Goal: Task Accomplishment & Management: Use online tool/utility

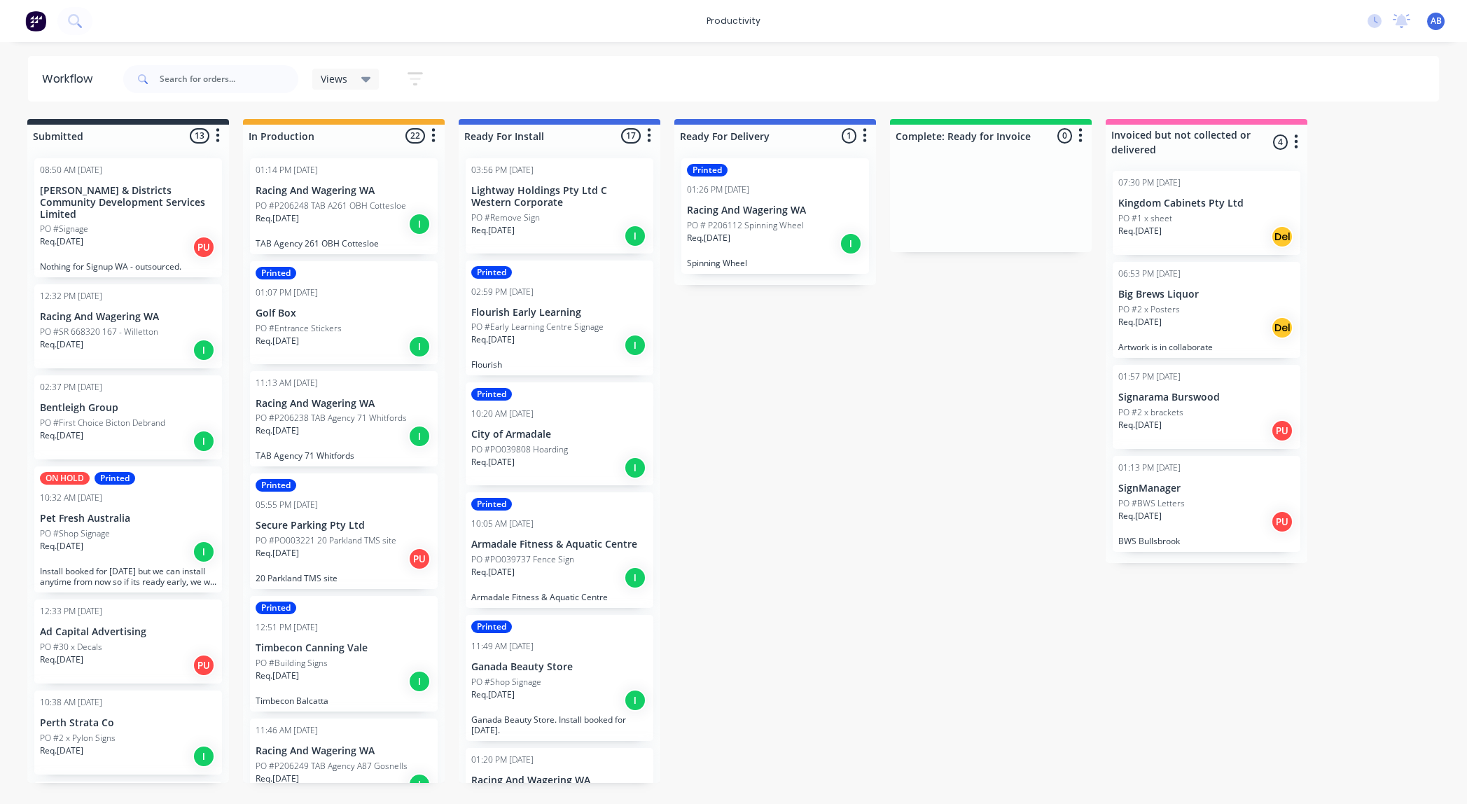
scroll to position [0, 5]
click at [384, 240] on p "TAB Agency 261 OBH Cottesloe" at bounding box center [341, 243] width 176 height 11
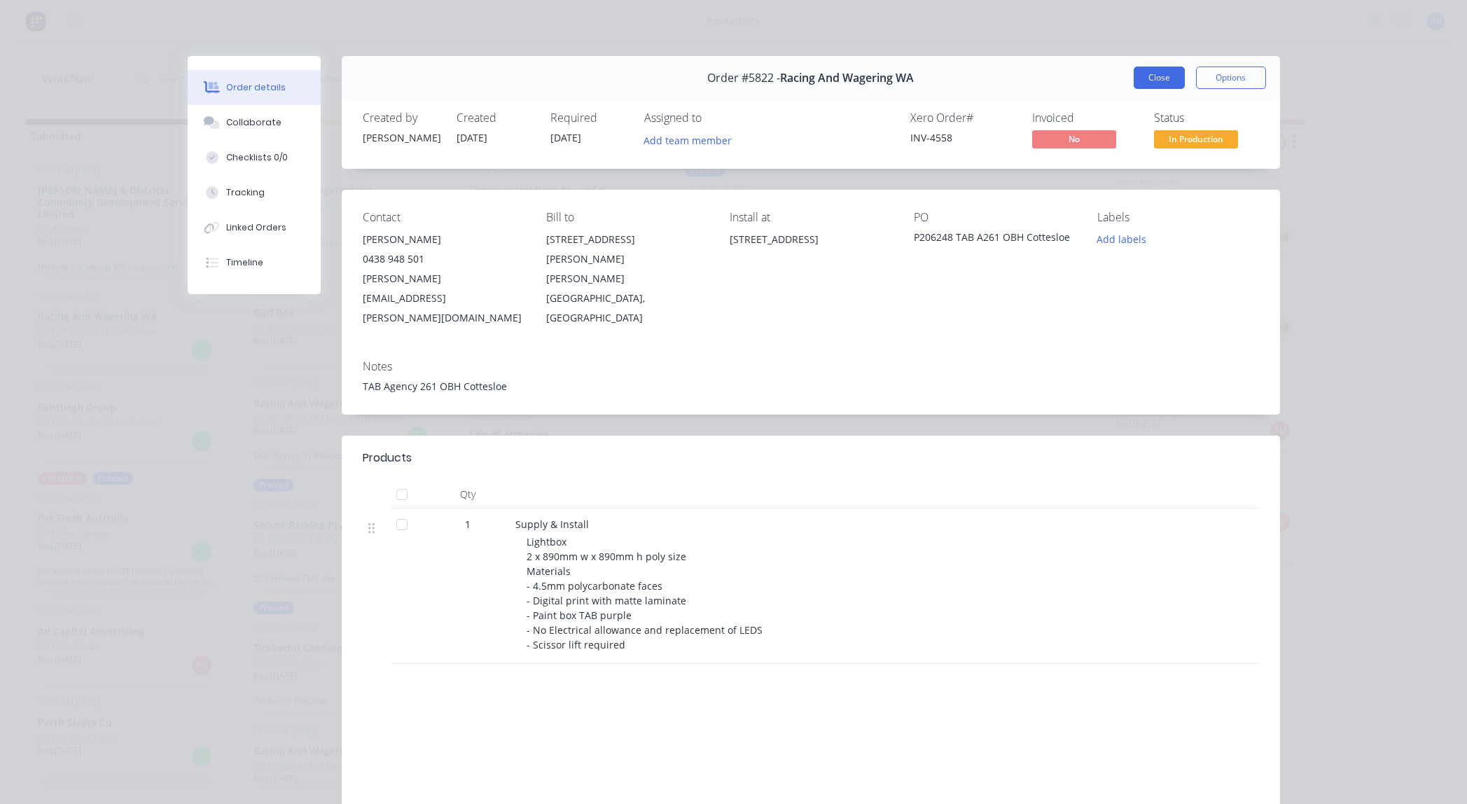
click at [1163, 77] on button "Close" at bounding box center [1159, 78] width 51 height 22
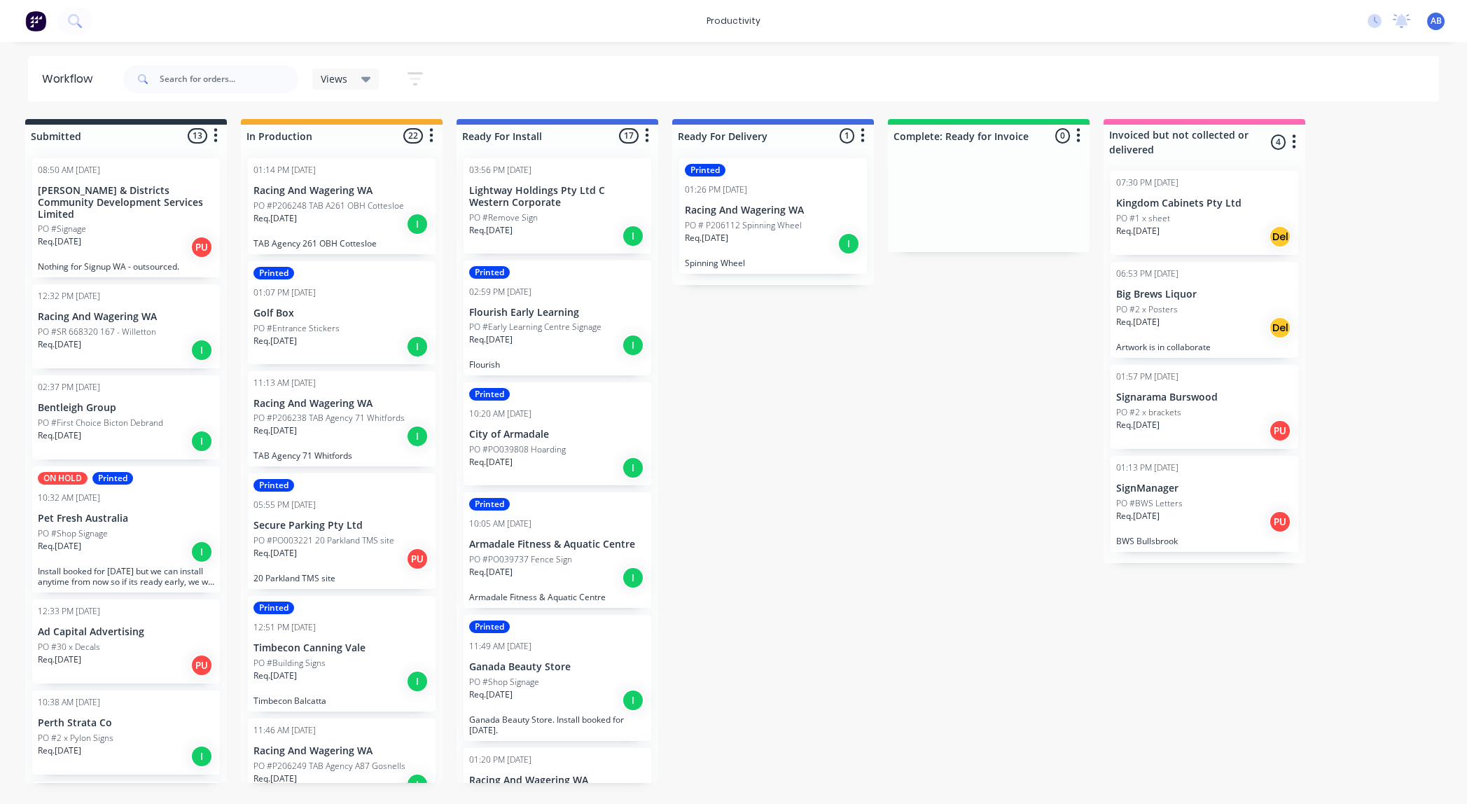
click at [326, 424] on p "PO #P206238 TAB Agency 71 Whitfords" at bounding box center [328, 418] width 151 height 13
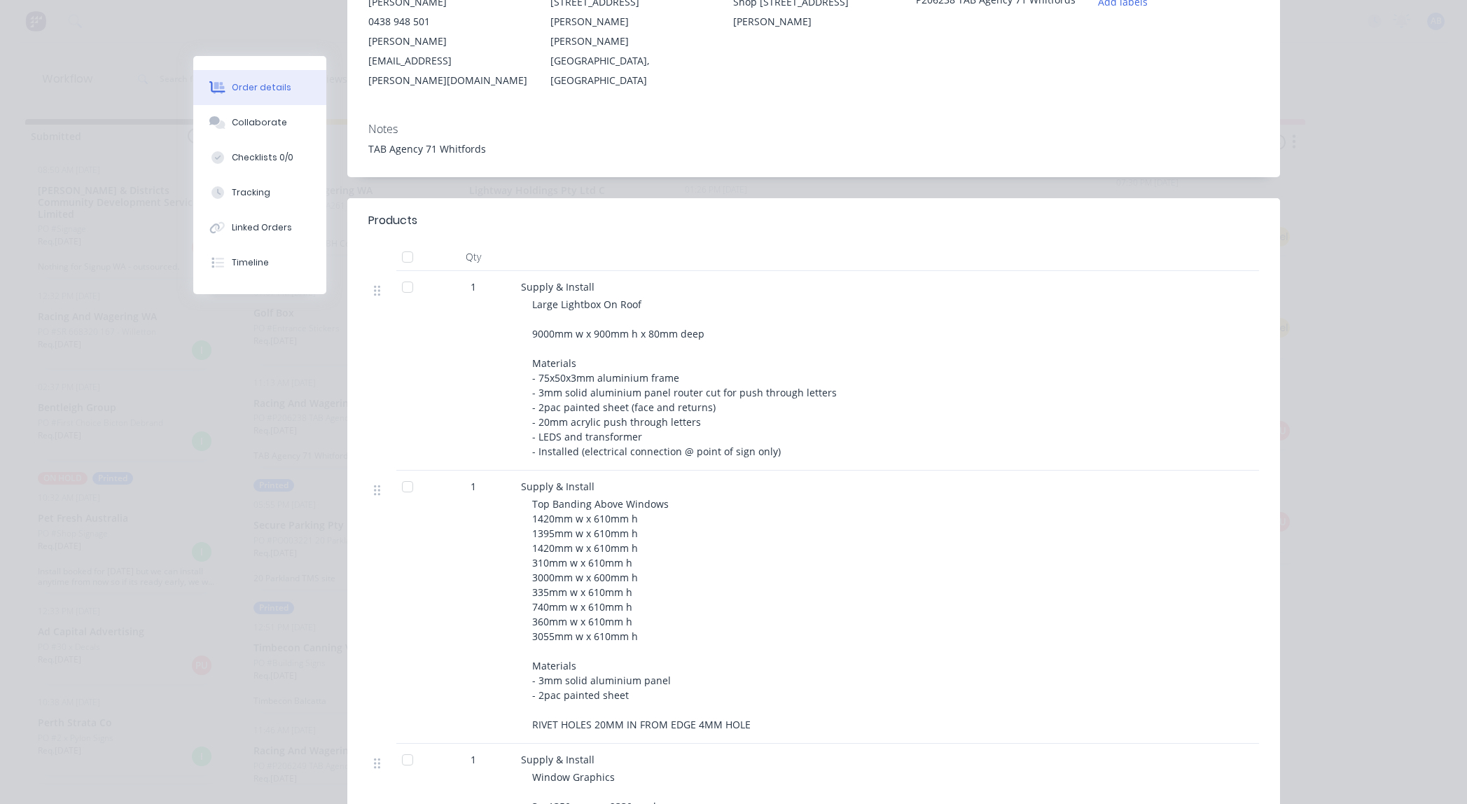
scroll to position [0, 0]
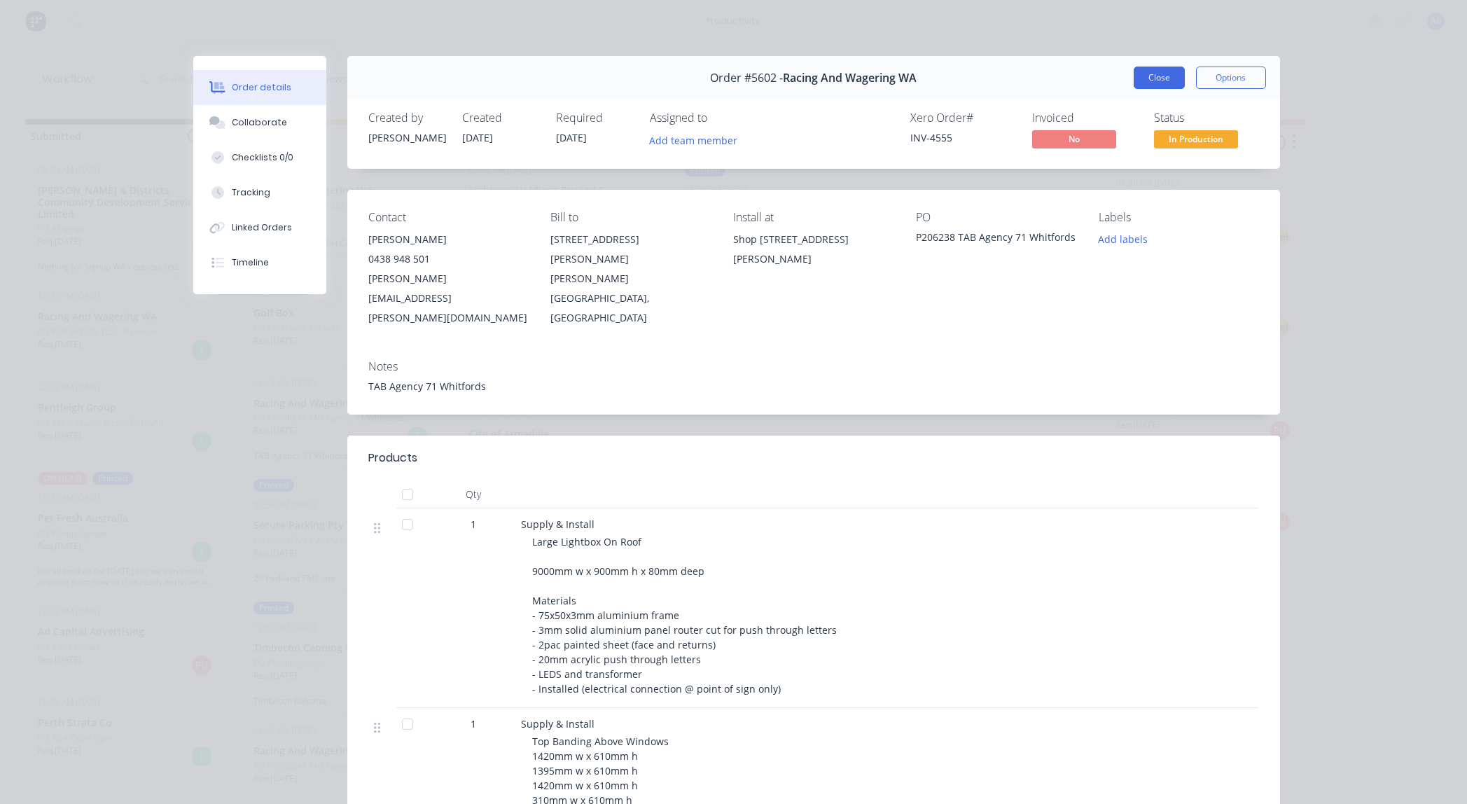
click at [1146, 72] on button "Close" at bounding box center [1159, 78] width 51 height 22
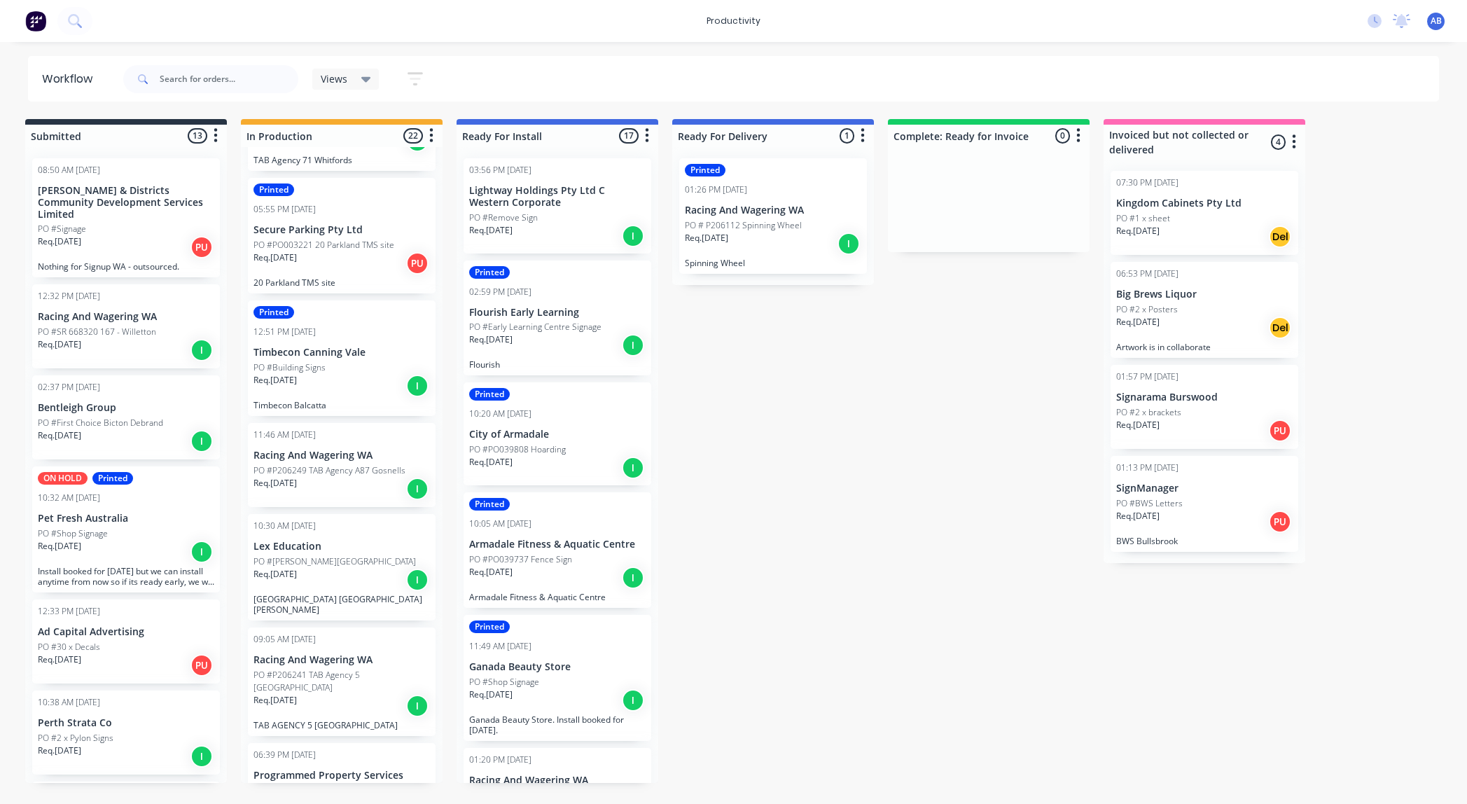
scroll to position [298, 0]
click at [345, 479] on div "Req. [DATE] I" at bounding box center [341, 486] width 176 height 24
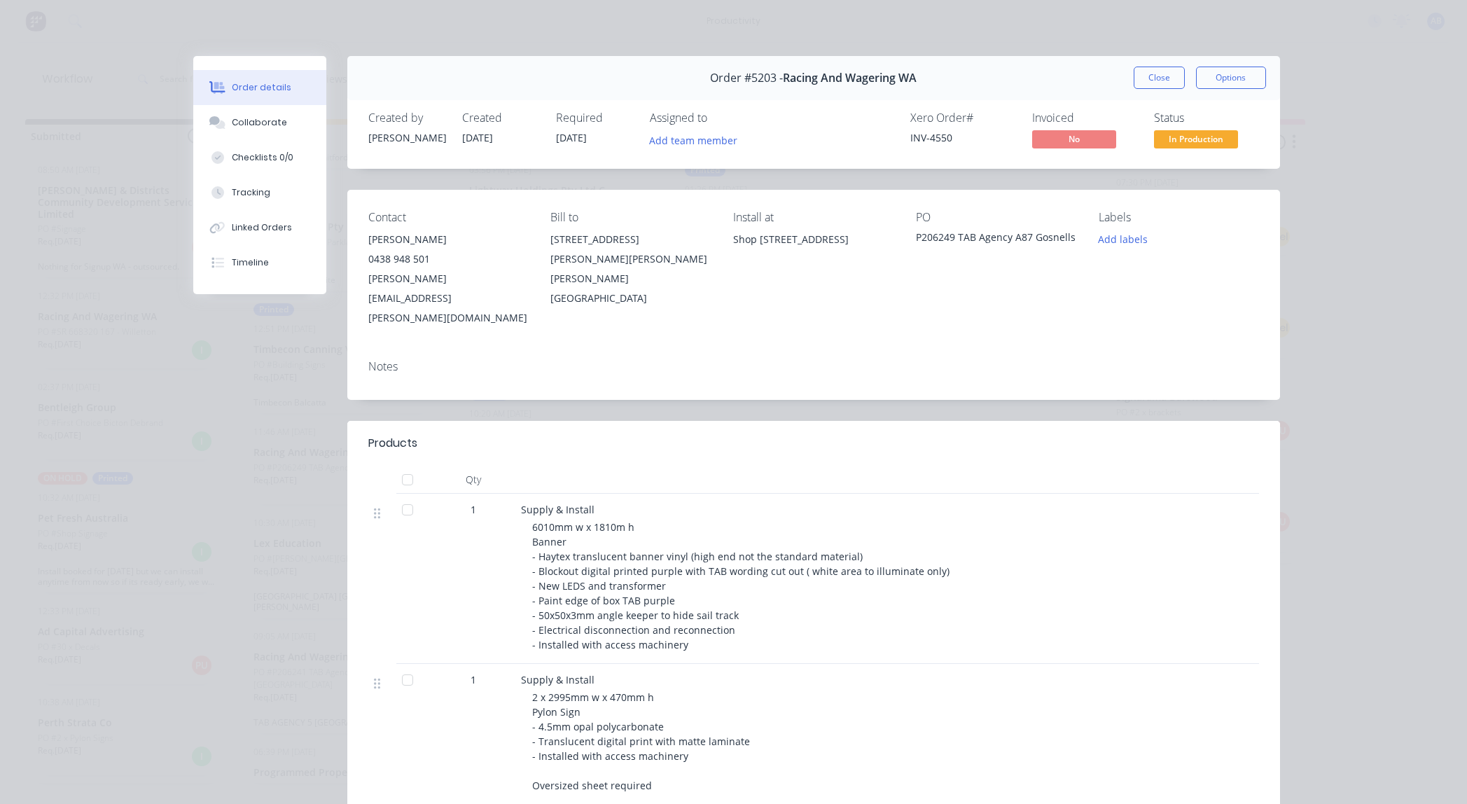
scroll to position [0, 7]
click at [1141, 81] on button "Close" at bounding box center [1159, 78] width 51 height 22
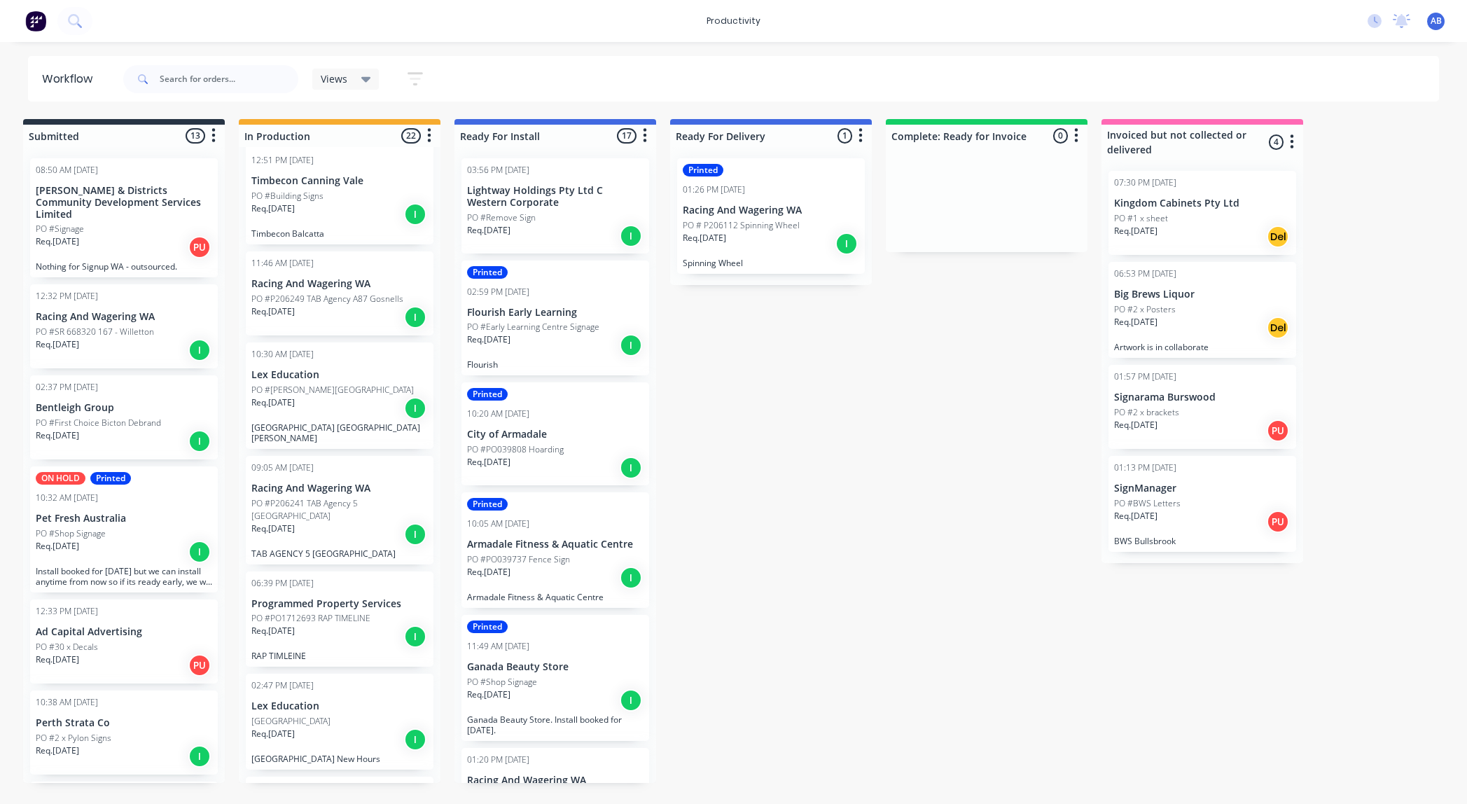
scroll to position [474, 0]
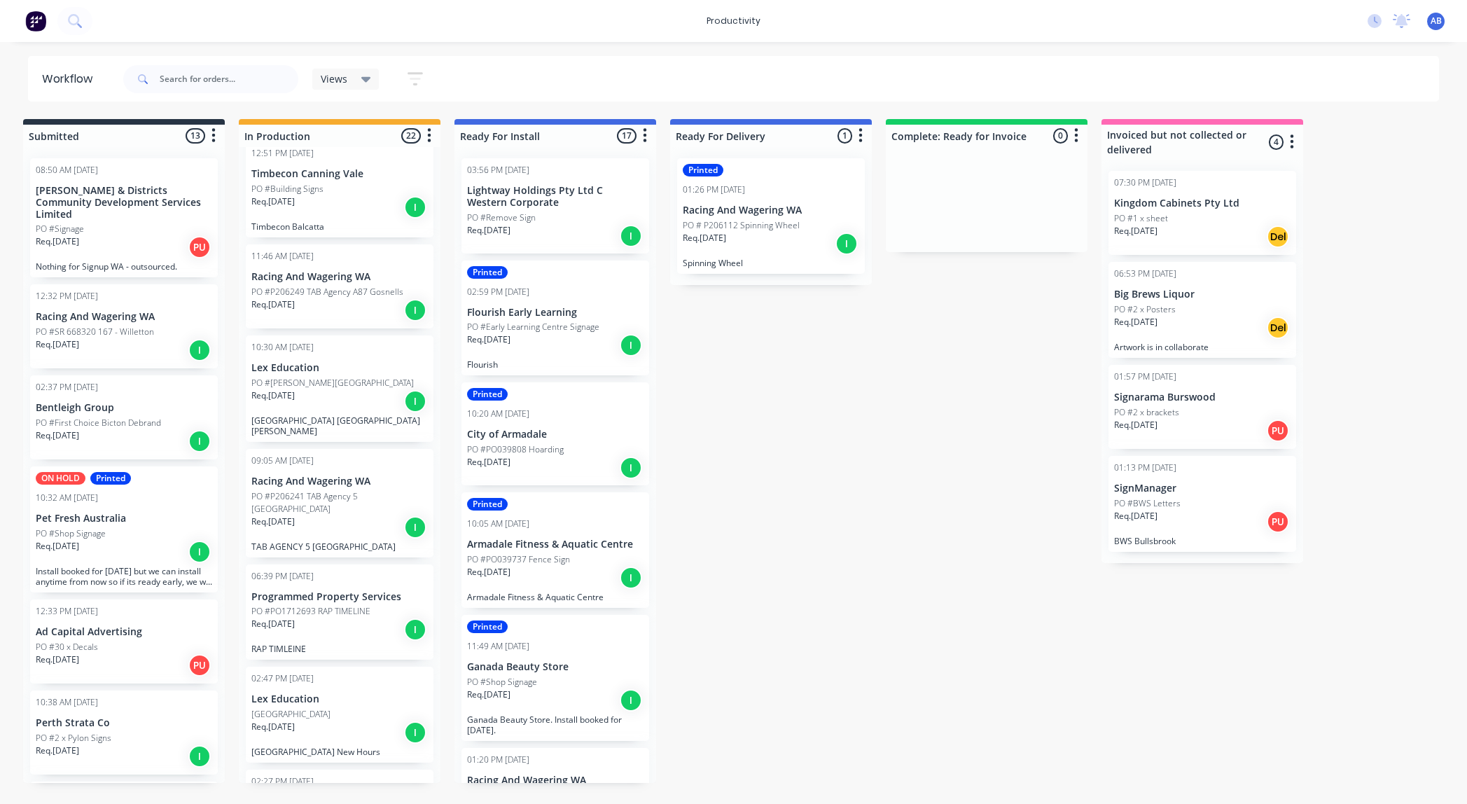
click at [347, 520] on div "Req. [DATE] I" at bounding box center [339, 527] width 176 height 24
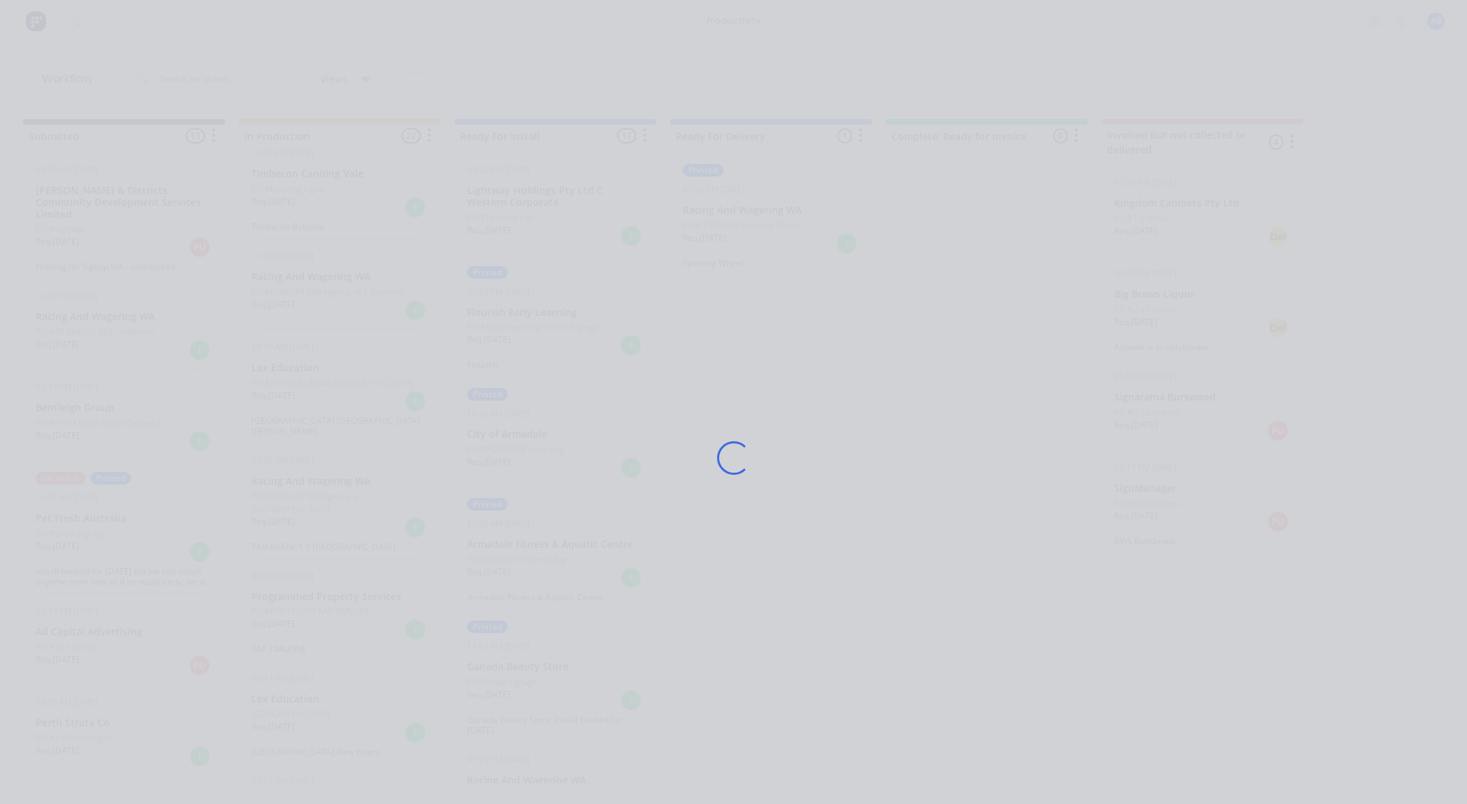
scroll to position [0, 8]
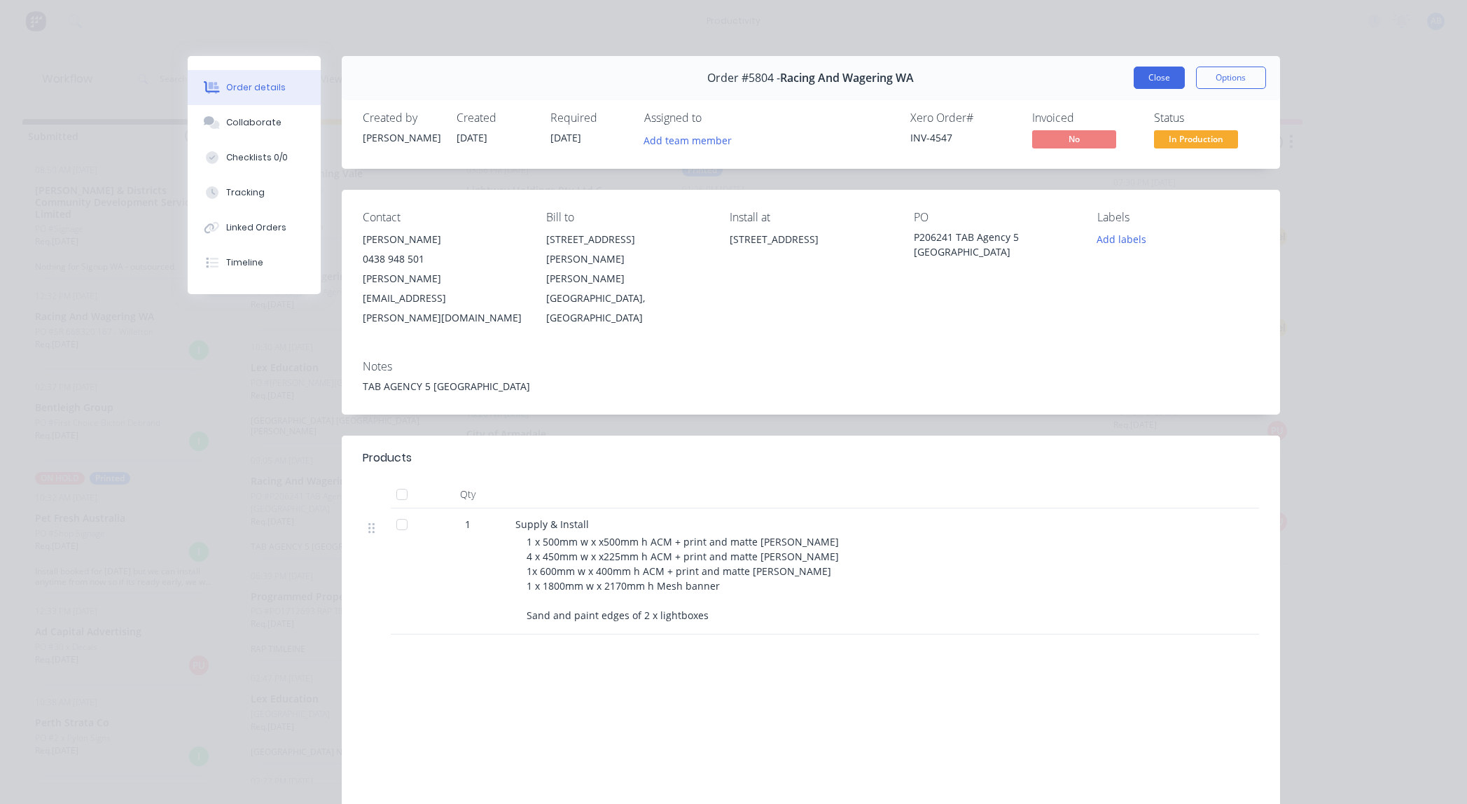
click at [1154, 76] on button "Close" at bounding box center [1159, 78] width 51 height 22
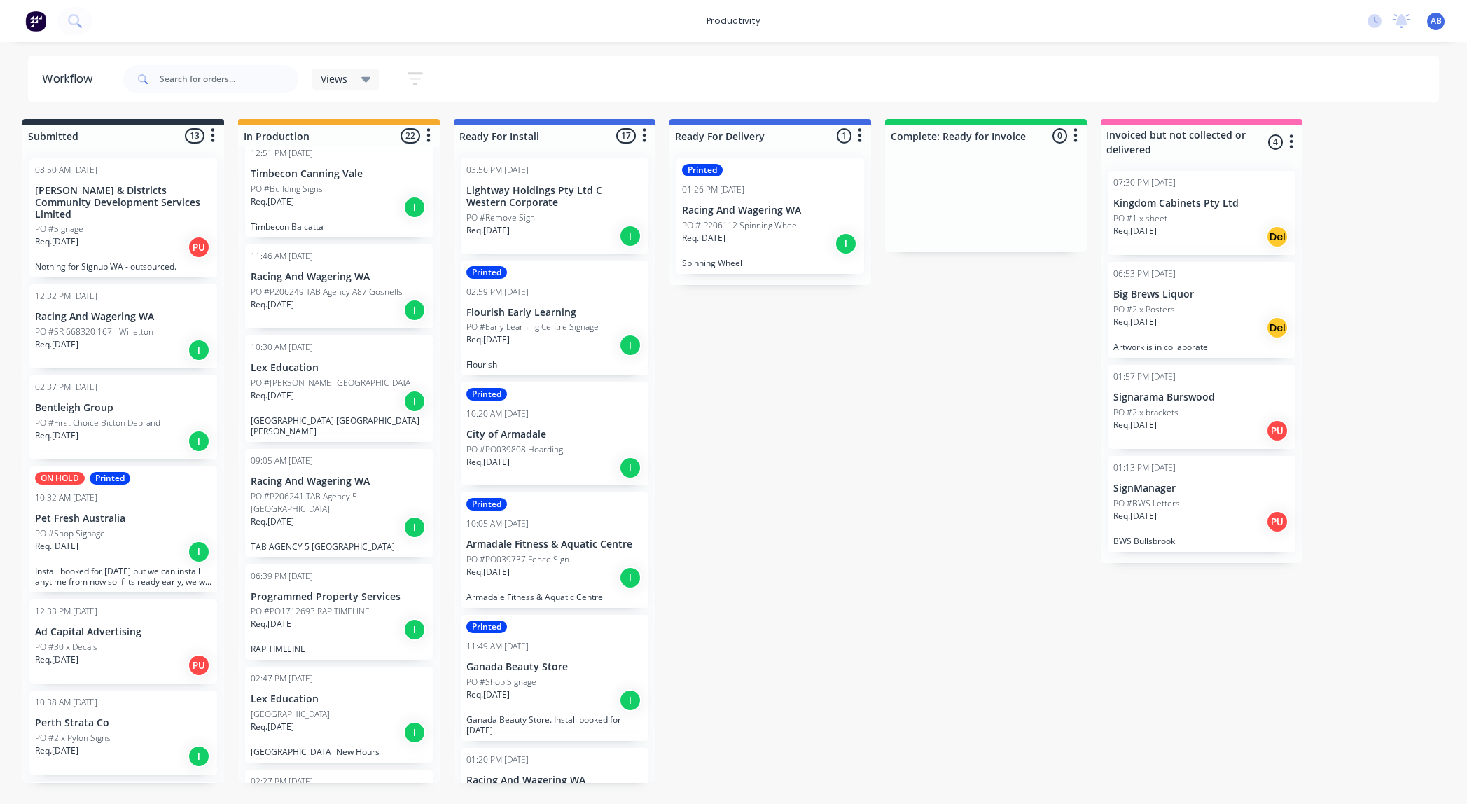
click at [342, 626] on div "Req. [DATE] I" at bounding box center [339, 630] width 176 height 24
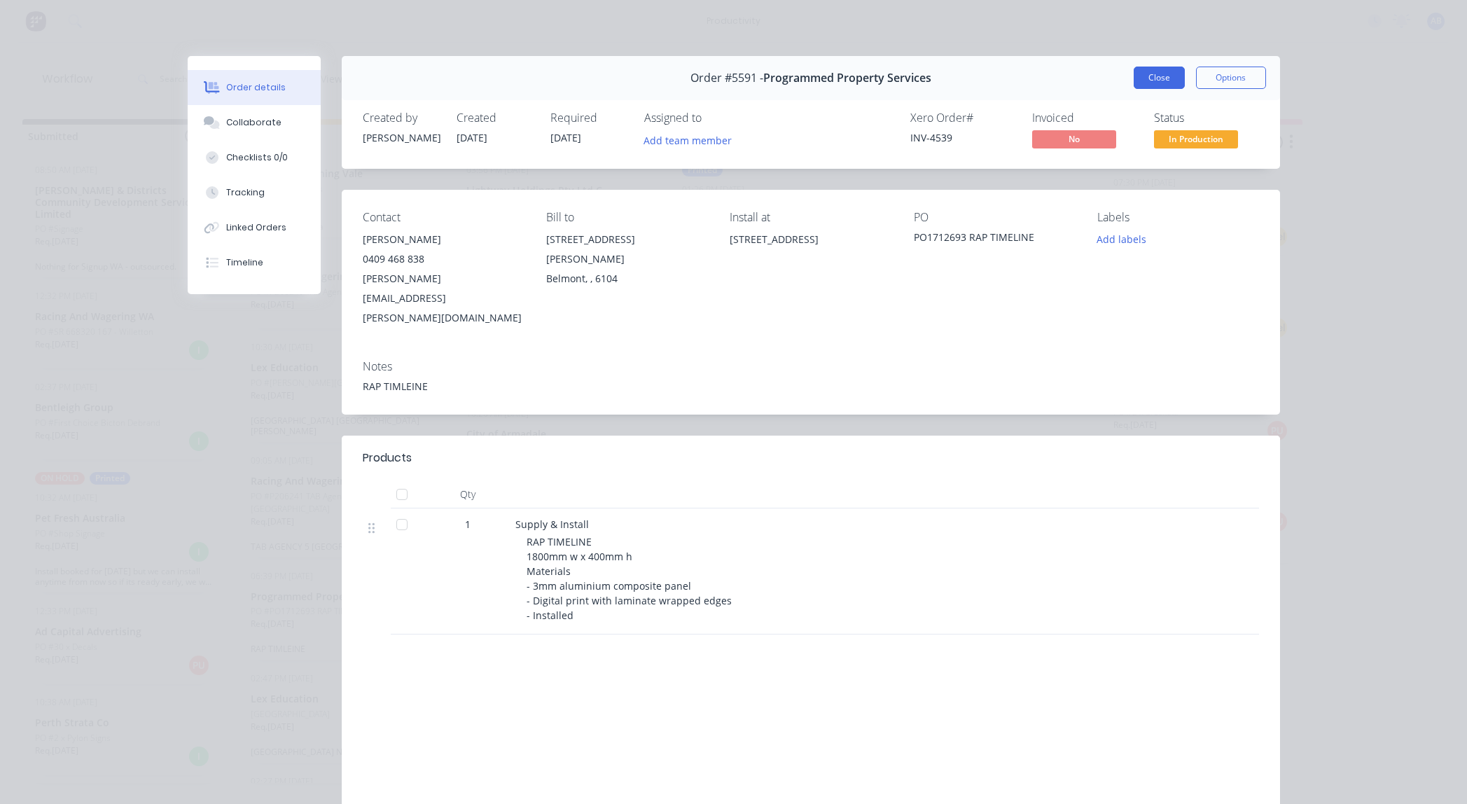
click at [1170, 73] on button "Close" at bounding box center [1159, 78] width 51 height 22
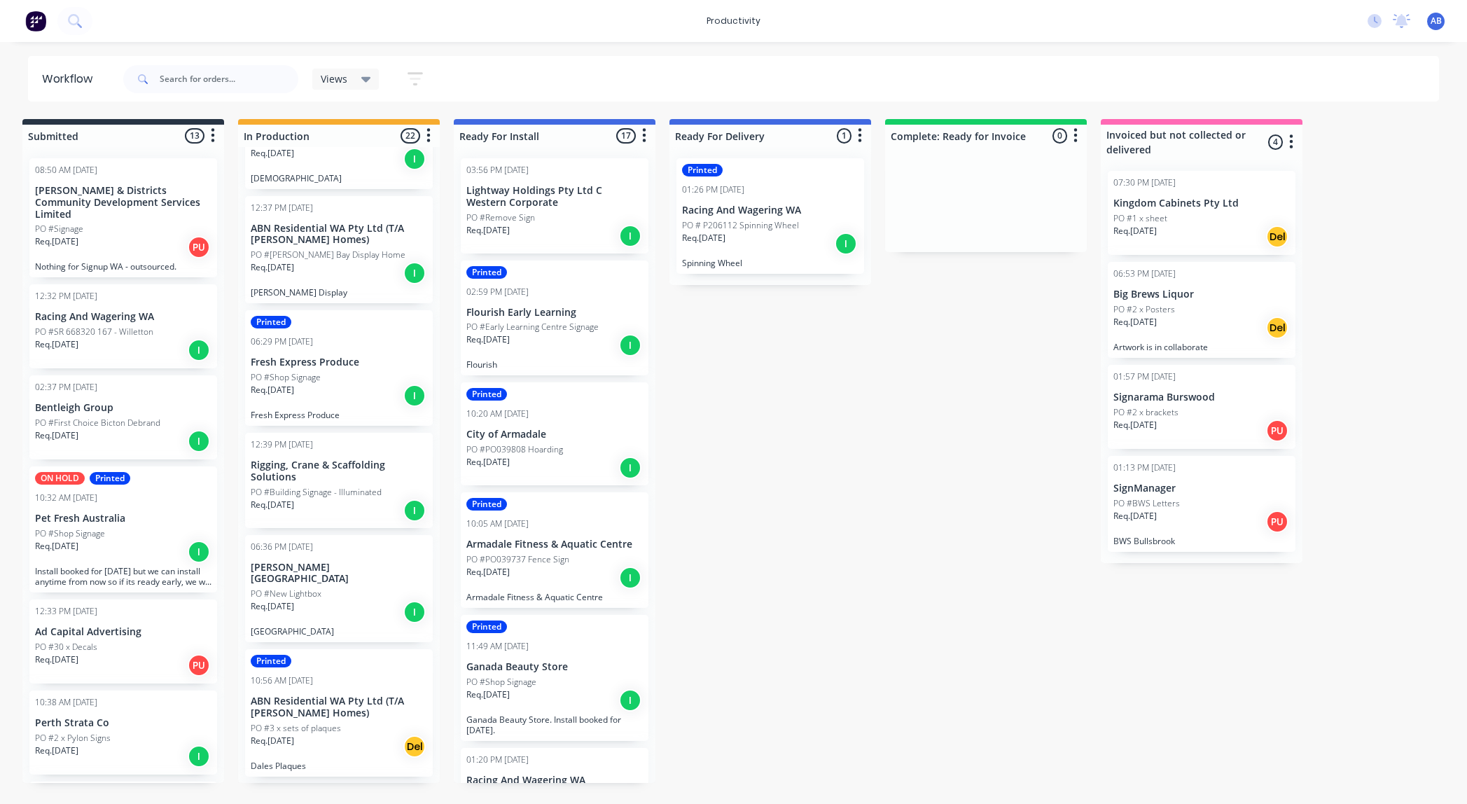
scroll to position [1297, 0]
